Goal: Task Accomplishment & Management: Manage account settings

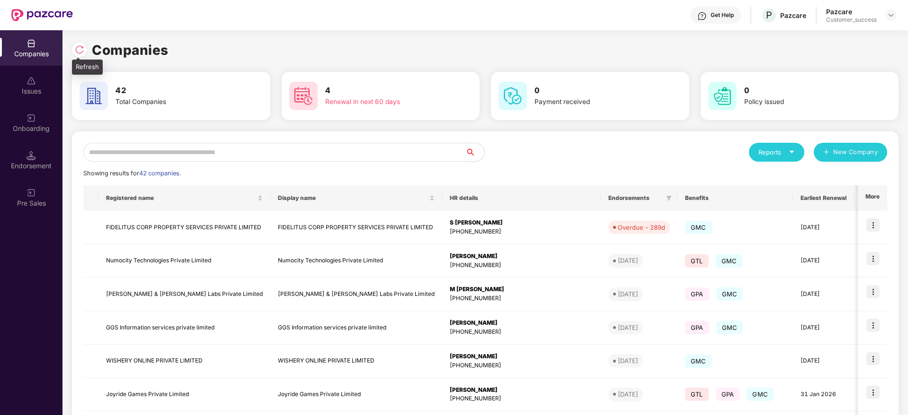
click at [78, 49] on img at bounding box center [79, 49] width 9 height 9
click at [326, 158] on input "text" at bounding box center [274, 152] width 382 height 19
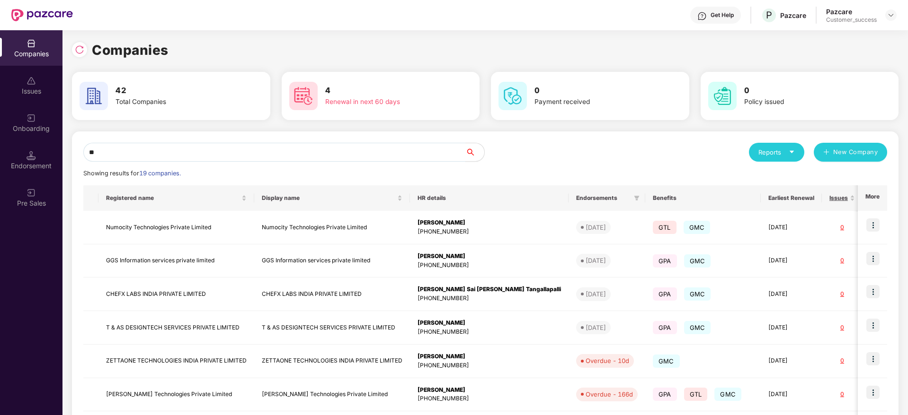
type input "*"
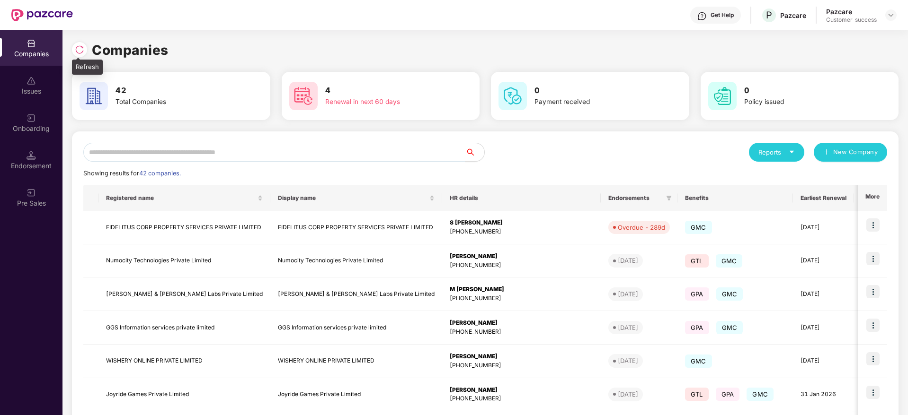
click at [78, 50] on img at bounding box center [79, 49] width 9 height 9
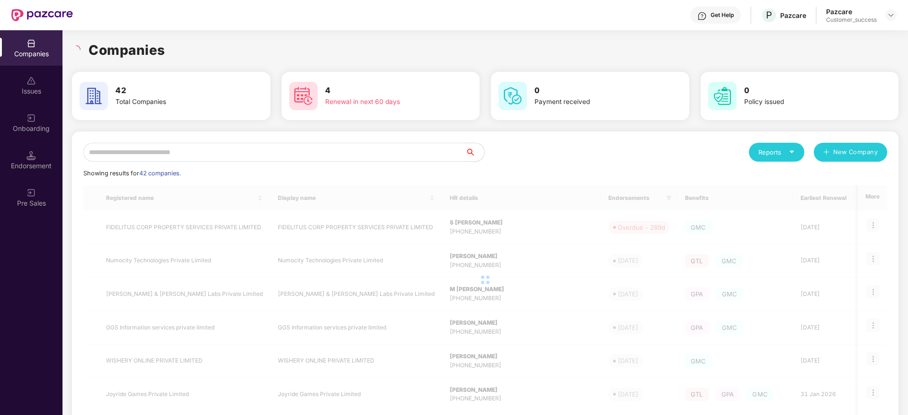
click at [161, 47] on h1 "Companies" at bounding box center [126, 50] width 77 height 21
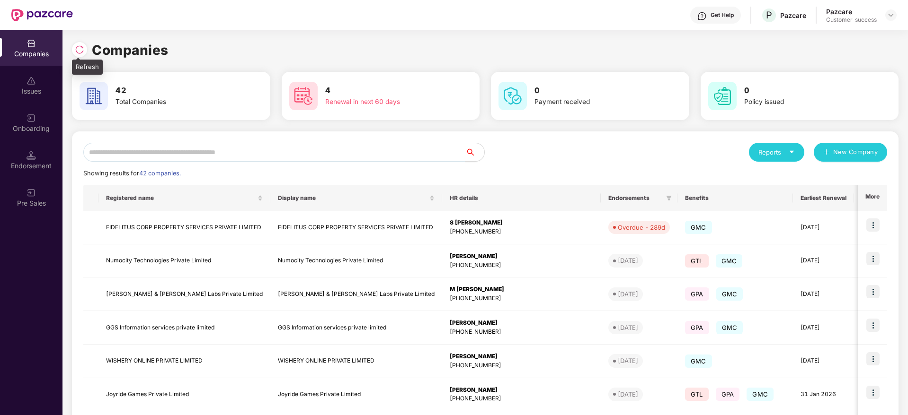
click at [79, 50] on img at bounding box center [79, 49] width 9 height 9
click at [272, 150] on input "text" at bounding box center [274, 152] width 382 height 19
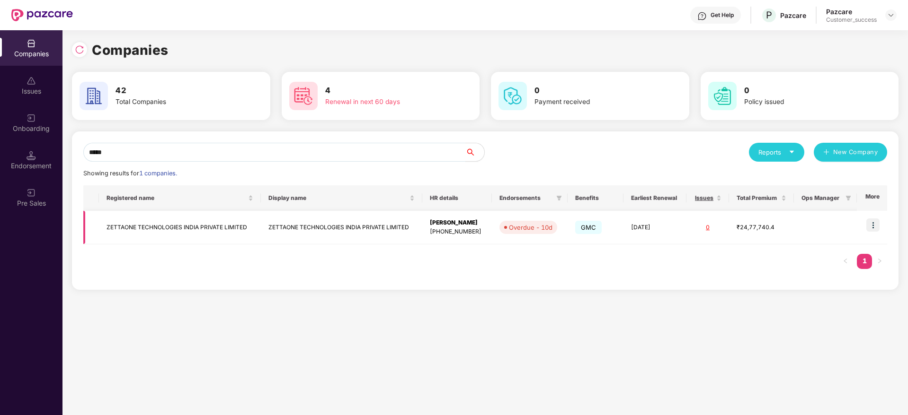
type input "*****"
click at [189, 225] on td "ZETTAONE TECHNOLOGIES INDIA PRIVATE LIMITED" at bounding box center [180, 228] width 162 height 34
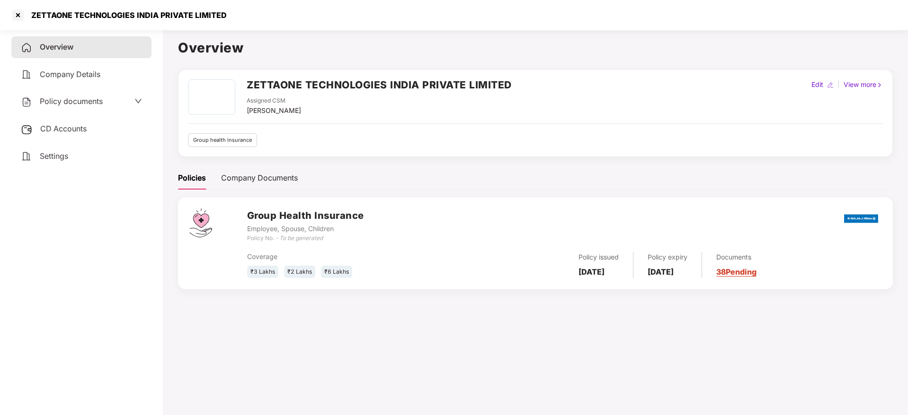
click at [85, 103] on span "Policy documents" at bounding box center [71, 101] width 63 height 9
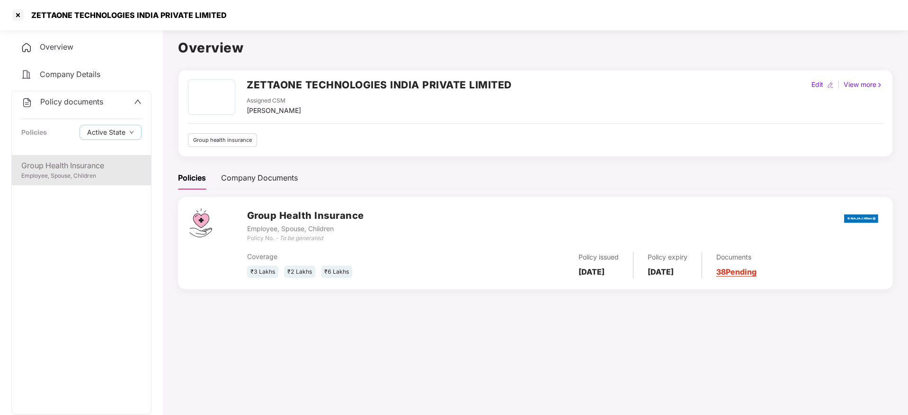
click at [81, 163] on div "Group Health Insurance" at bounding box center [81, 166] width 120 height 12
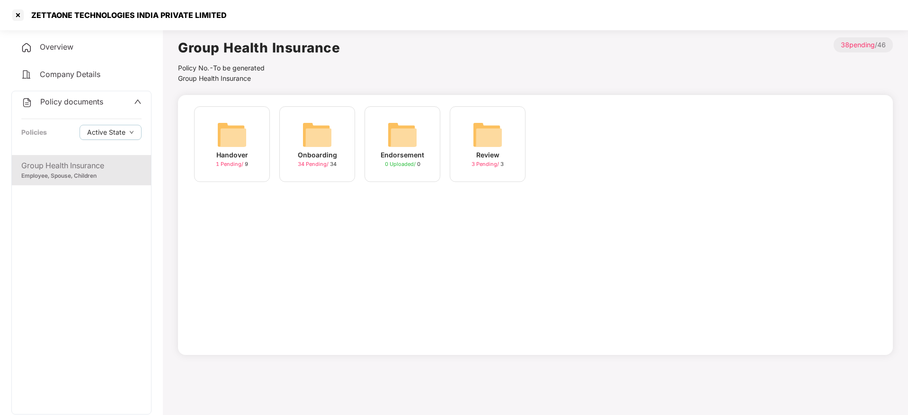
click at [308, 149] on img at bounding box center [317, 135] width 30 height 30
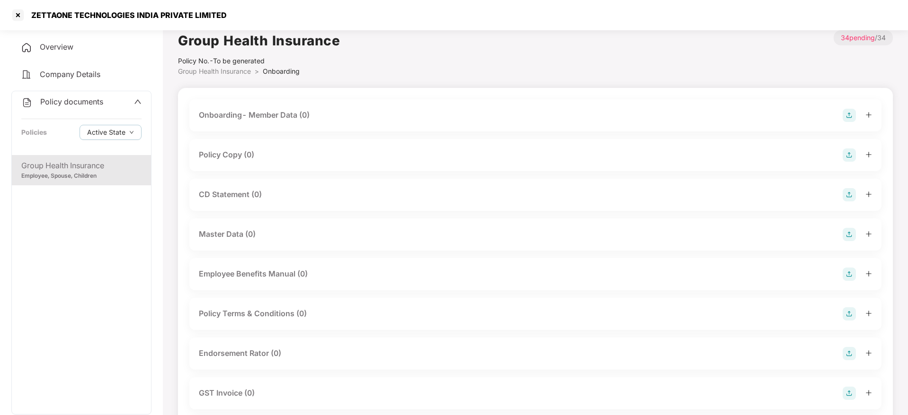
scroll to position [9, 0]
click at [842, 188] on img at bounding box center [848, 193] width 13 height 13
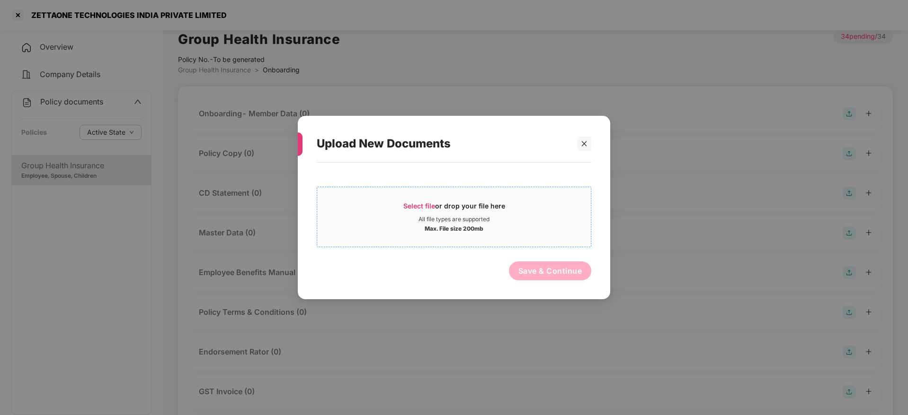
click at [499, 210] on div "Select file or drop your file here" at bounding box center [454, 209] width 102 height 14
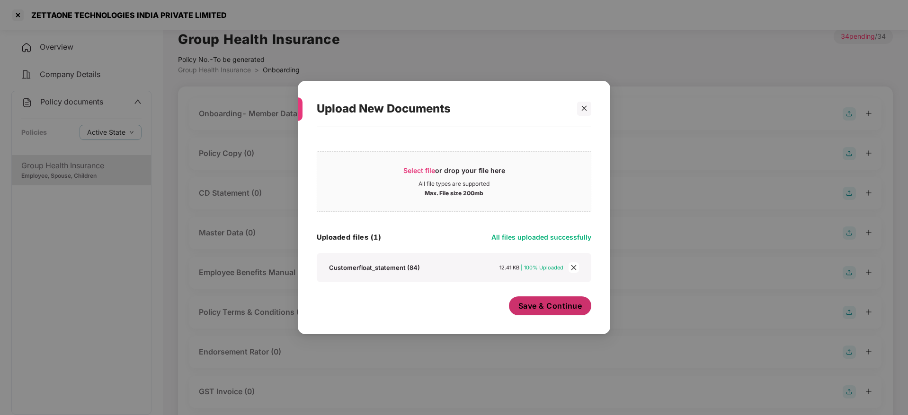
click at [553, 313] on button "Save & Continue" at bounding box center [550, 306] width 83 height 19
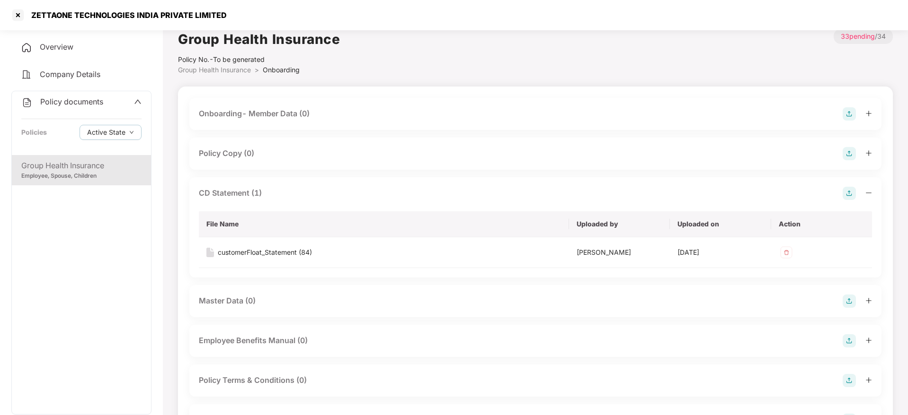
click at [867, 194] on icon "minus" at bounding box center [868, 193] width 7 height 7
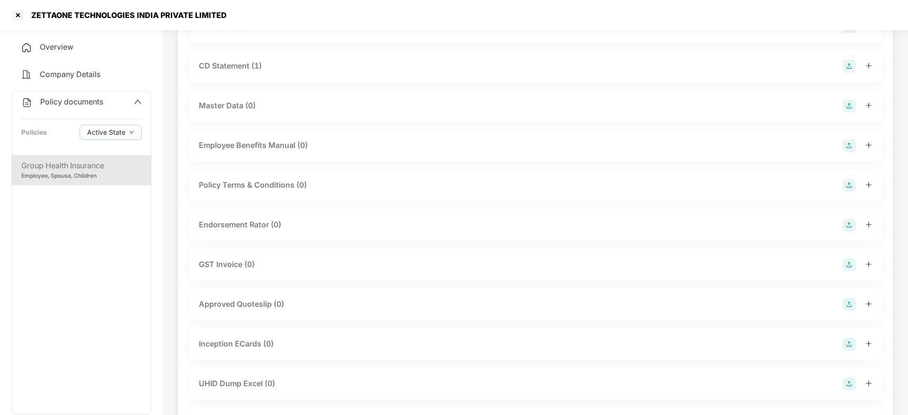
scroll to position [136, 0]
click at [844, 216] on div "Endorsement Rator (0)" at bounding box center [535, 225] width 692 height 32
click at [848, 222] on img at bounding box center [848, 224] width 13 height 13
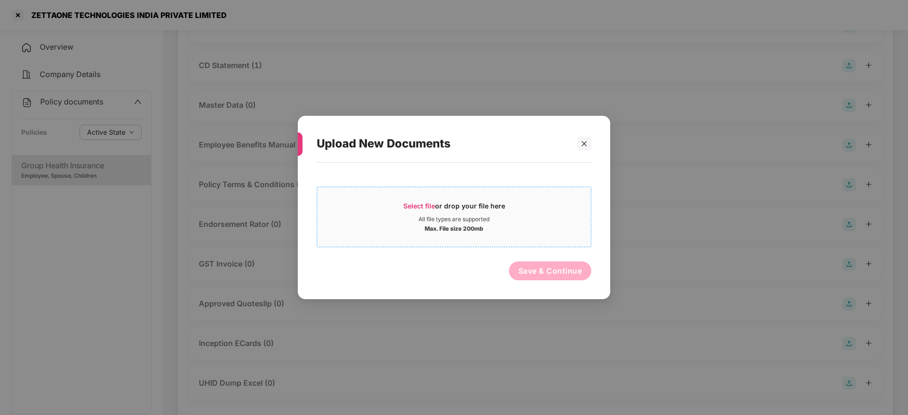
click at [495, 190] on div "Select file or drop your file here All file types are supported Max. File size …" at bounding box center [454, 217] width 274 height 61
click at [451, 208] on div "Select file or drop your file here" at bounding box center [454, 209] width 102 height 14
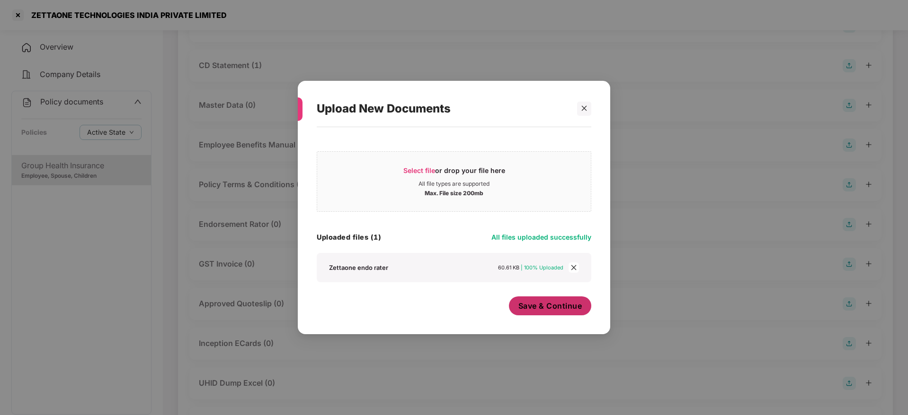
click at [558, 303] on span "Save & Continue" at bounding box center [550, 306] width 64 height 10
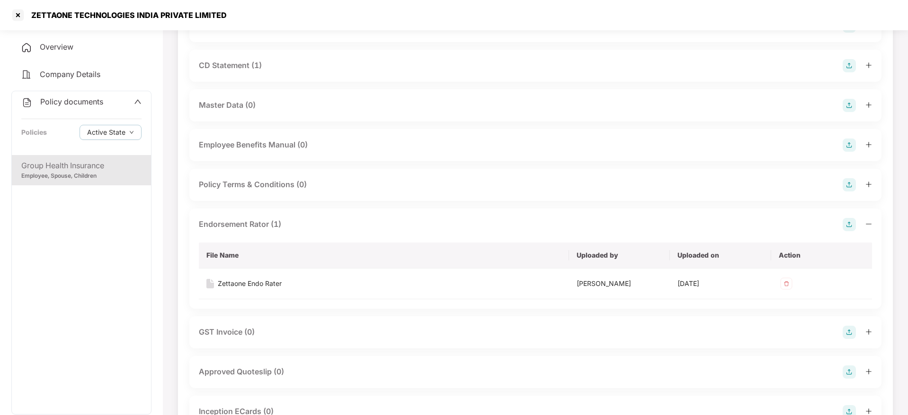
click at [867, 224] on icon "minus" at bounding box center [869, 224] width 6 height 0
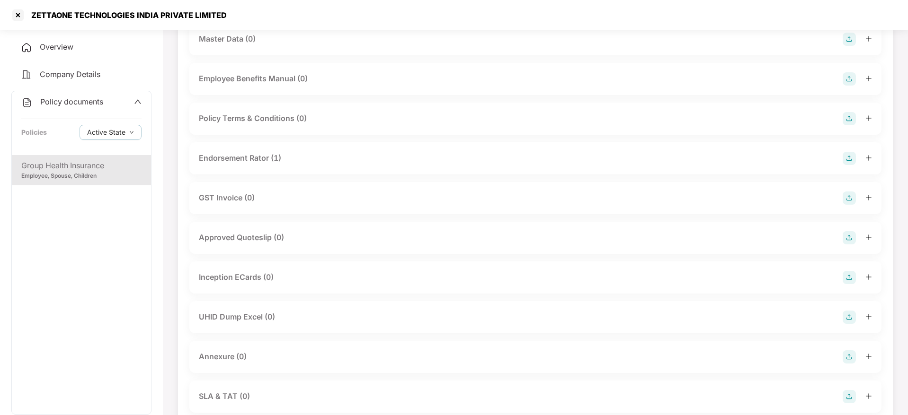
scroll to position [203, 0]
click at [851, 315] on img at bounding box center [848, 316] width 13 height 13
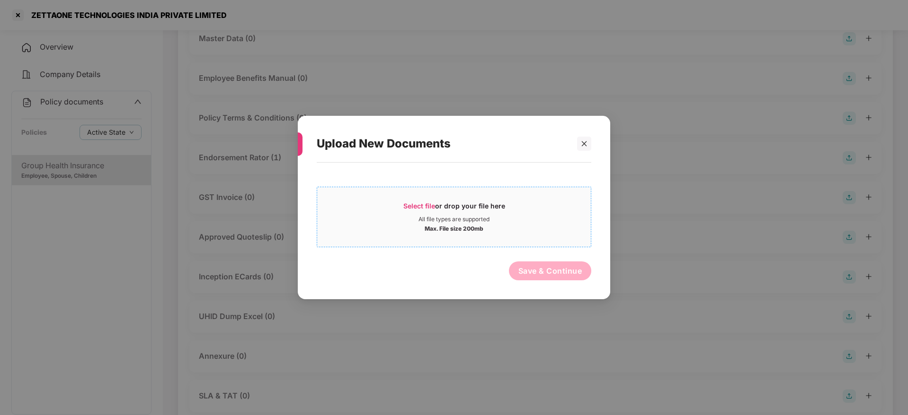
click at [492, 207] on div "Select file or drop your file here" at bounding box center [454, 209] width 102 height 14
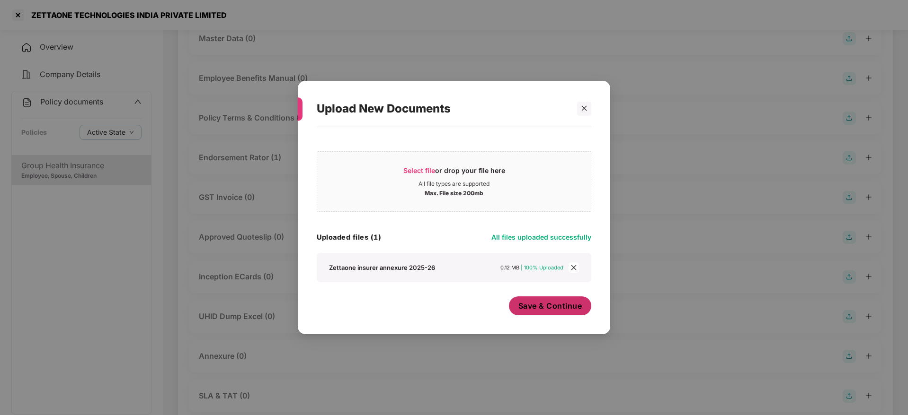
click at [556, 309] on span "Save & Continue" at bounding box center [550, 306] width 64 height 10
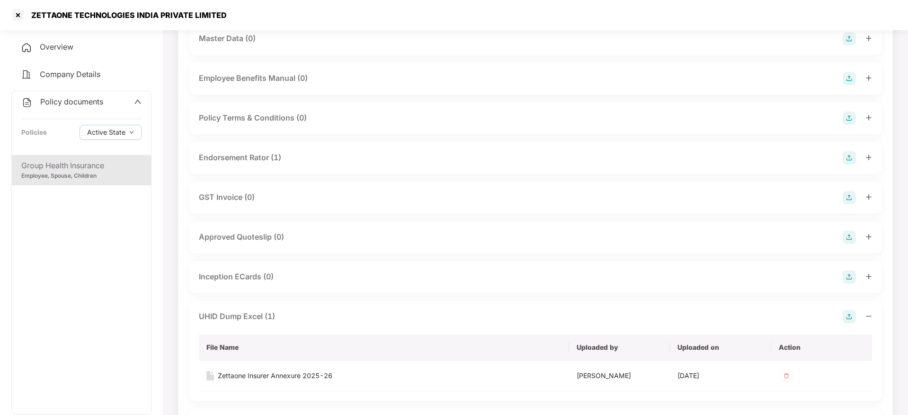
click at [873, 319] on div "UHID Dump Excel (1) File Name Uploaded by Uploaded on Action Zettaone Insurer A…" at bounding box center [535, 351] width 692 height 100
click at [869, 317] on icon "minus" at bounding box center [868, 316] width 7 height 7
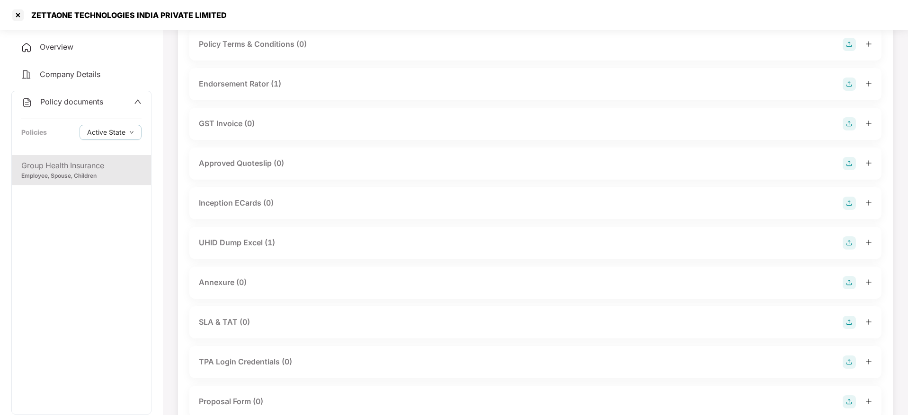
scroll to position [281, 0]
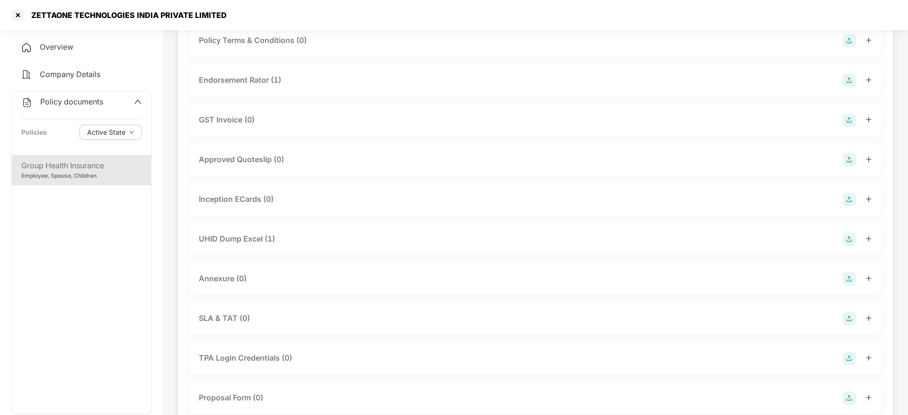
click at [850, 282] on img at bounding box center [848, 279] width 13 height 13
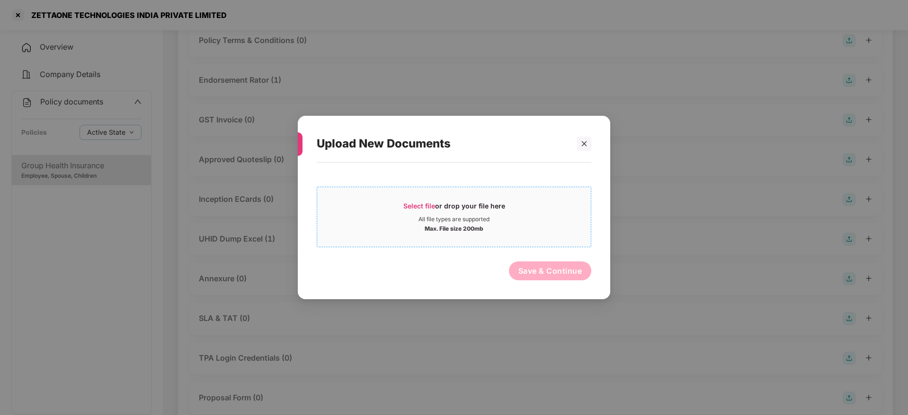
click at [482, 200] on span "Select file or drop your file here All file types are supported Max. File size …" at bounding box center [454, 216] width 274 height 45
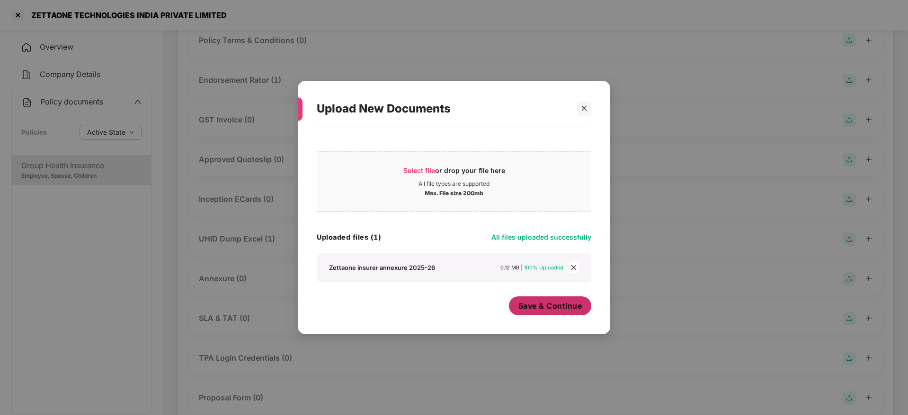
click at [555, 311] on button "Save & Continue" at bounding box center [550, 306] width 83 height 19
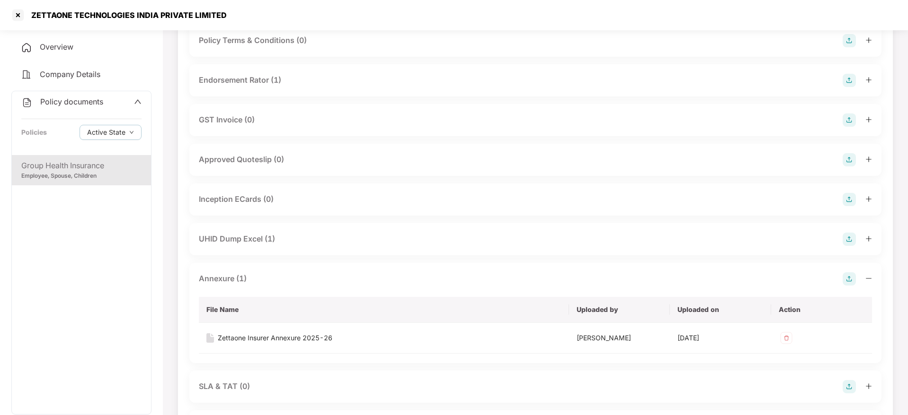
click at [867, 280] on icon "minus" at bounding box center [868, 278] width 7 height 7
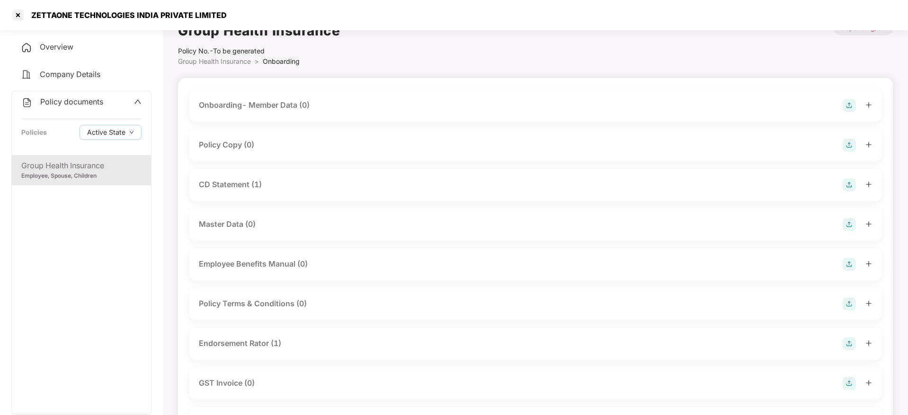
scroll to position [0, 0]
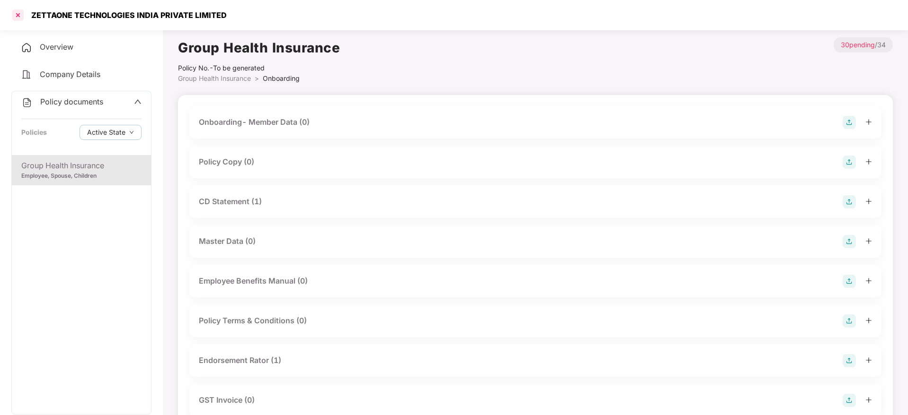
click at [18, 20] on div at bounding box center [17, 15] width 15 height 15
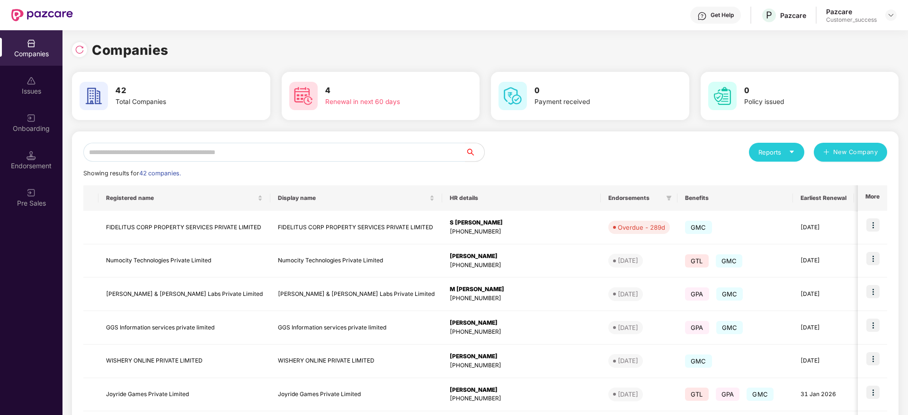
click at [70, 46] on div "Companies 42 Total Companies 4 Renewal in next 60 days 0 Payment received 0 Pol…" at bounding box center [484, 222] width 845 height 385
click at [76, 46] on img at bounding box center [79, 49] width 9 height 9
click at [78, 50] on img at bounding box center [79, 49] width 9 height 9
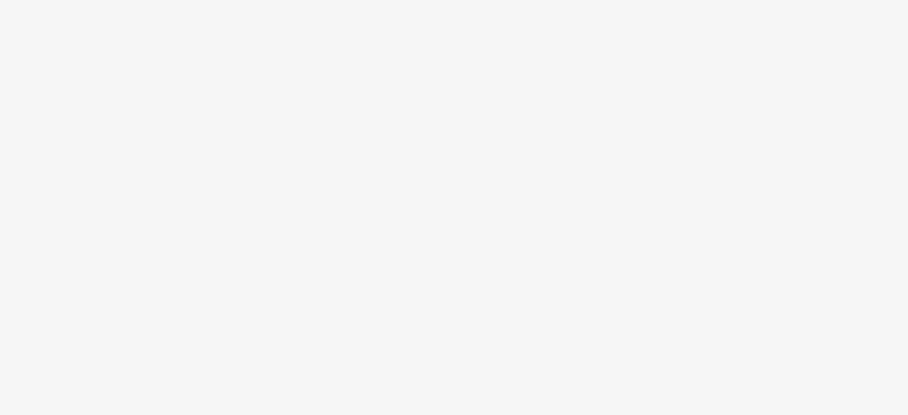
click at [298, 30] on body at bounding box center [454, 207] width 908 height 415
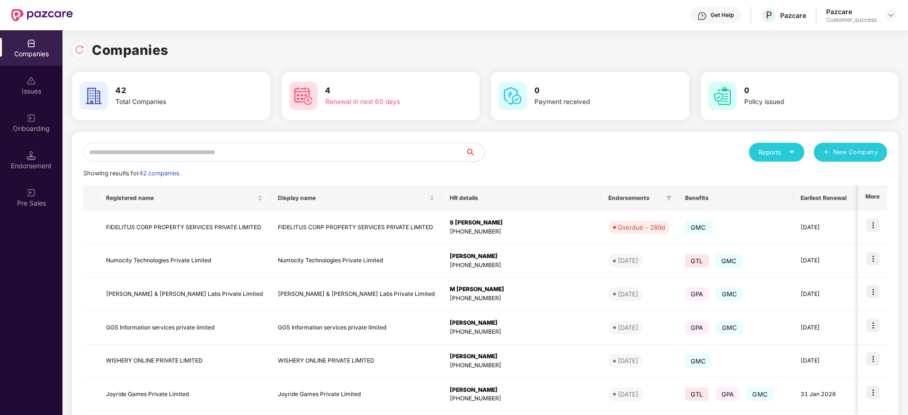
click at [266, 147] on input "text" at bounding box center [274, 152] width 382 height 19
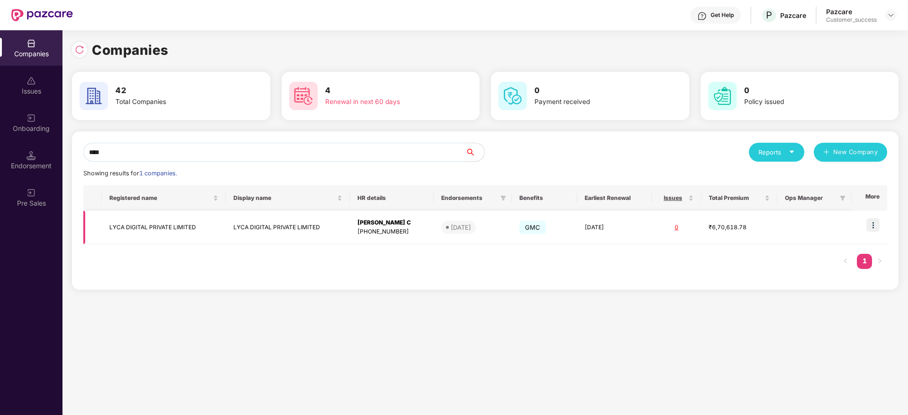
type input "****"
click at [876, 223] on img at bounding box center [872, 225] width 13 height 13
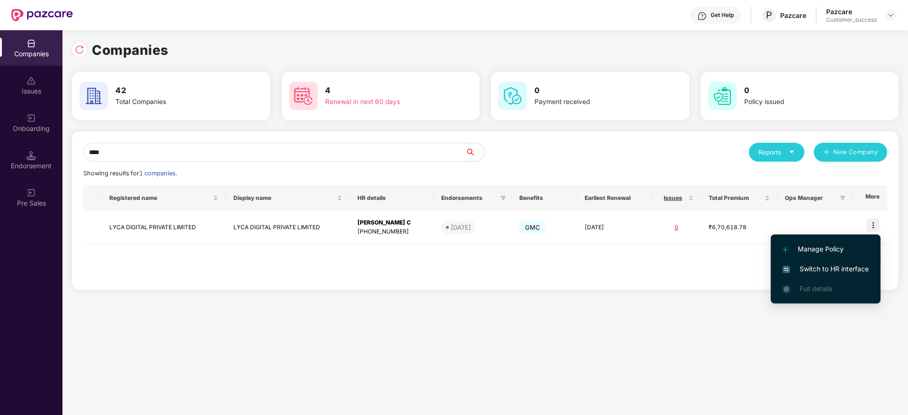
click at [840, 266] on span "Switch to HR interface" at bounding box center [825, 269] width 86 height 10
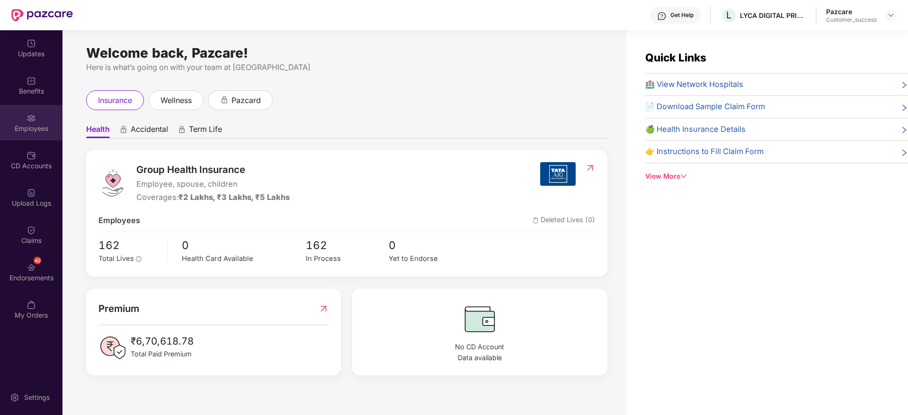
click at [22, 124] on div "Employees" at bounding box center [31, 128] width 62 height 9
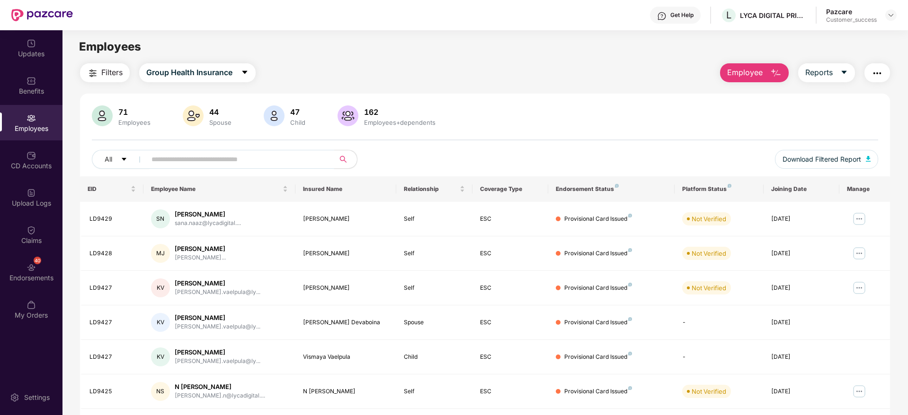
click at [216, 160] on input "text" at bounding box center [236, 159] width 170 height 14
paste input "******"
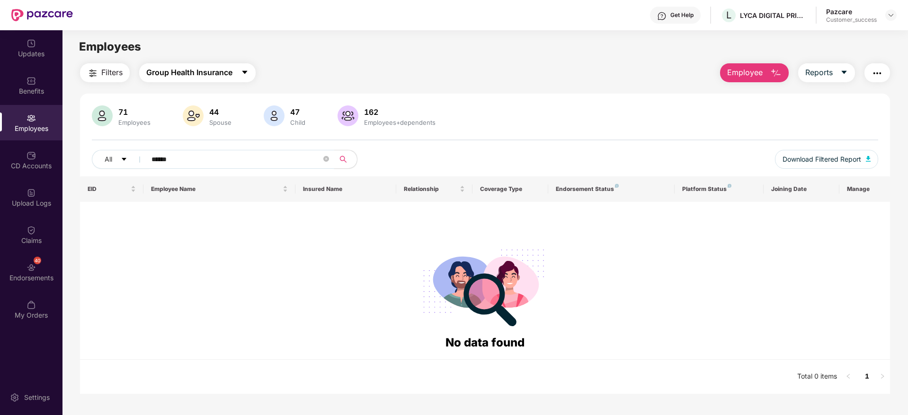
click at [204, 71] on span "Group Health Insurance" at bounding box center [189, 73] width 86 height 12
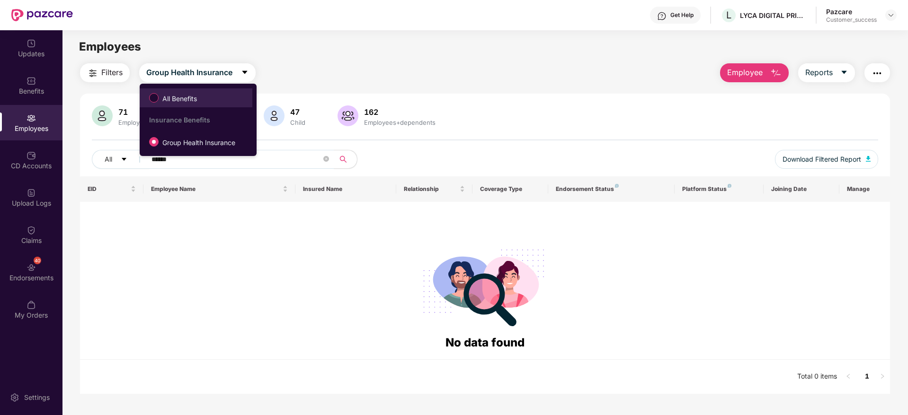
click at [203, 98] on label "All Benefits" at bounding box center [174, 98] width 61 height 16
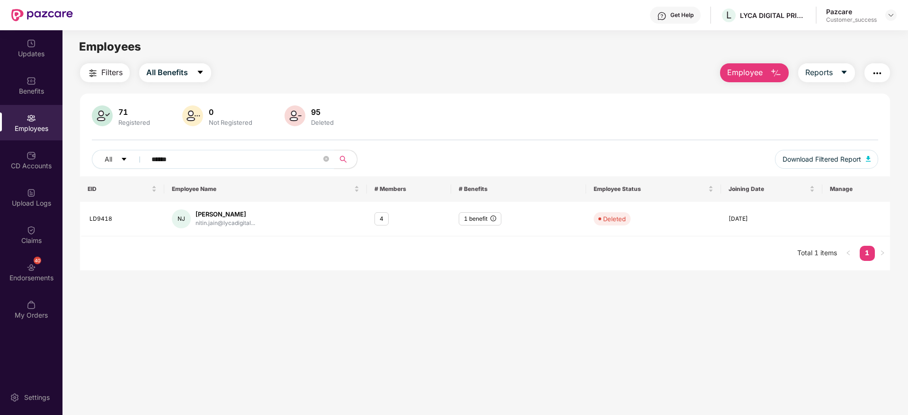
drag, startPoint x: 220, startPoint y: 153, endPoint x: 91, endPoint y: 159, distance: 128.9
click at [91, 159] on div "71 Registered 0 Not Registered 95 Deleted All ****** Download Filtered Report" at bounding box center [485, 141] width 810 height 71
paste input "text"
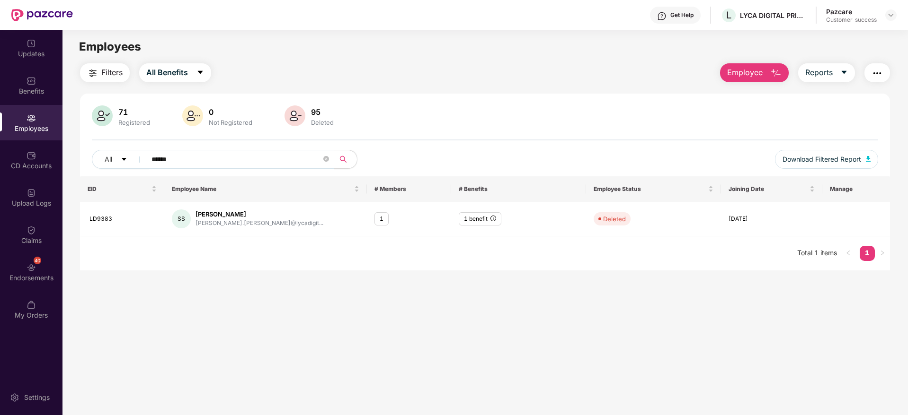
paste input "text"
type input "******"
click at [889, 14] on img at bounding box center [891, 15] width 8 height 8
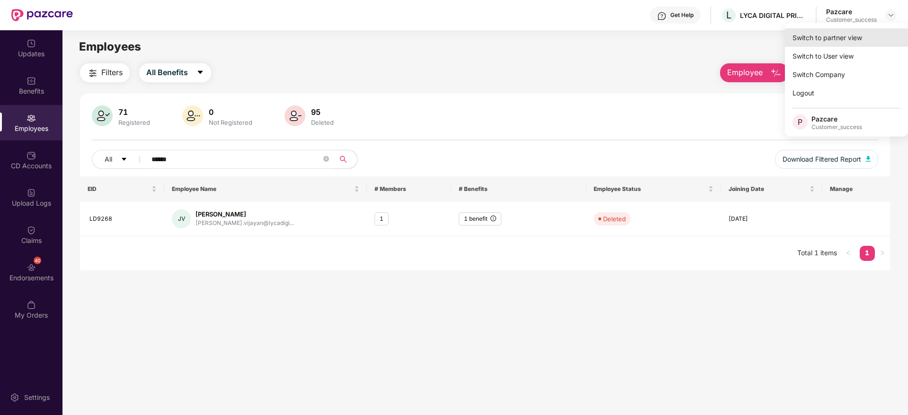
click at [824, 37] on div "Switch to partner view" at bounding box center [846, 37] width 123 height 18
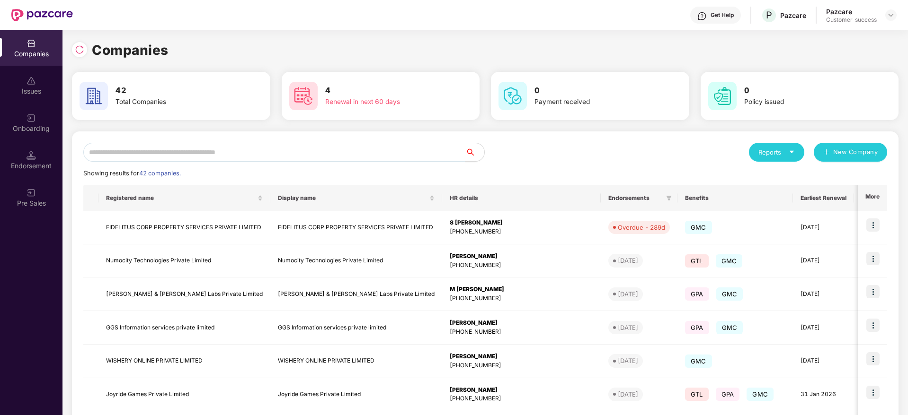
click at [84, 35] on div "Companies 42 Total Companies 4 Renewal in next 60 days 0 Payment received 0 Pol…" at bounding box center [485, 314] width 826 height 568
click at [81, 42] on div at bounding box center [82, 49] width 20 height 18
click at [80, 46] on img at bounding box center [79, 49] width 9 height 9
click at [83, 48] on img at bounding box center [79, 49] width 9 height 9
click at [87, 49] on div at bounding box center [82, 49] width 20 height 18
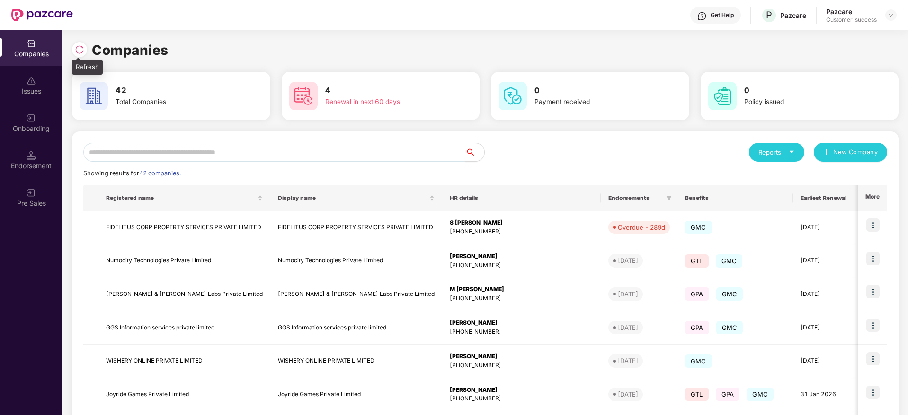
click at [82, 49] on img at bounding box center [79, 49] width 9 height 9
